Goal: Transaction & Acquisition: Purchase product/service

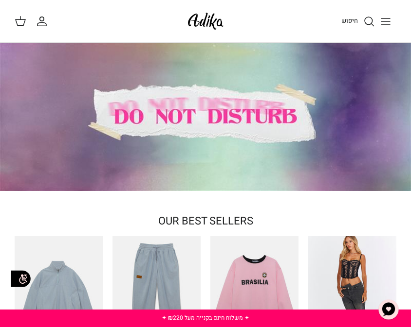
click at [387, 15] on button "Toggle menu" at bounding box center [385, 21] width 21 height 21
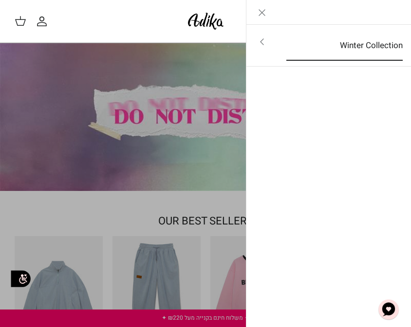
click at [363, 48] on link "Winter Collection" at bounding box center [344, 46] width 134 height 30
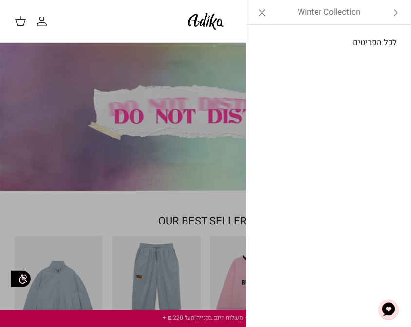
click at [390, 38] on link "לכל הפריטים" at bounding box center [328, 43] width 155 height 24
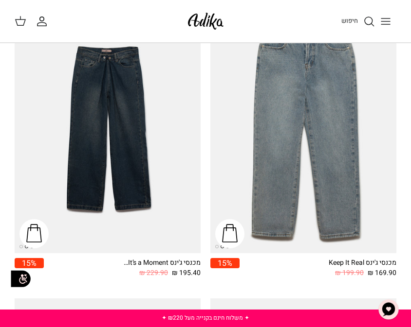
scroll to position [1808, 0]
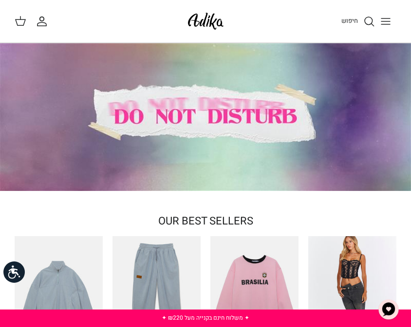
scroll to position [5, 0]
